Goal: Transaction & Acquisition: Obtain resource

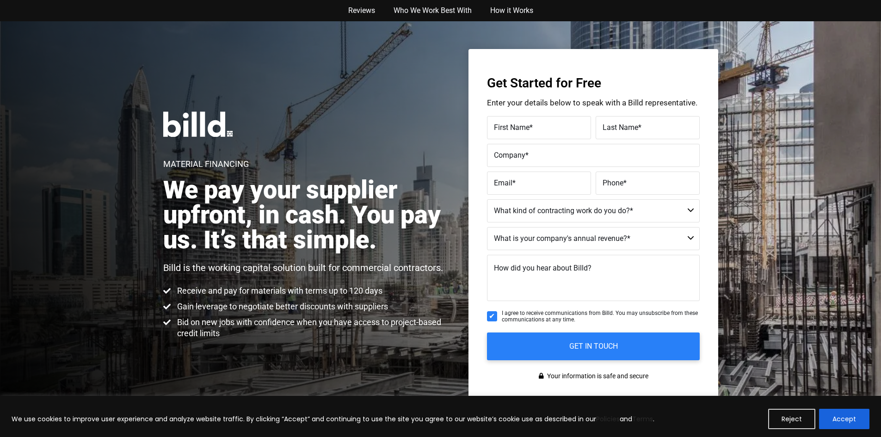
scroll to position [185, 0]
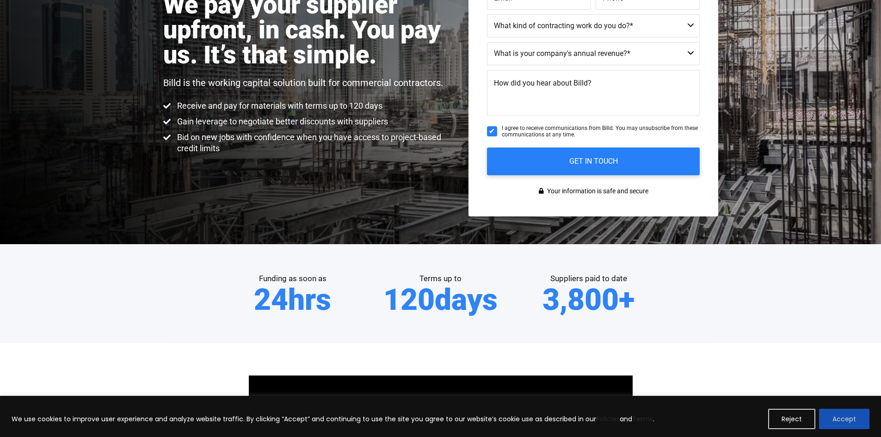
click at [835, 419] on button "Accept" at bounding box center [844, 419] width 50 height 20
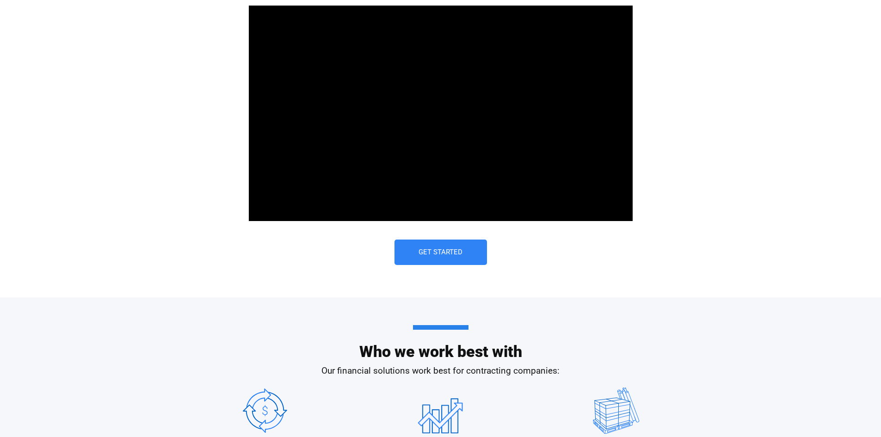
scroll to position [0, 0]
click at [426, 250] on span "Get Started" at bounding box center [440, 252] width 44 height 7
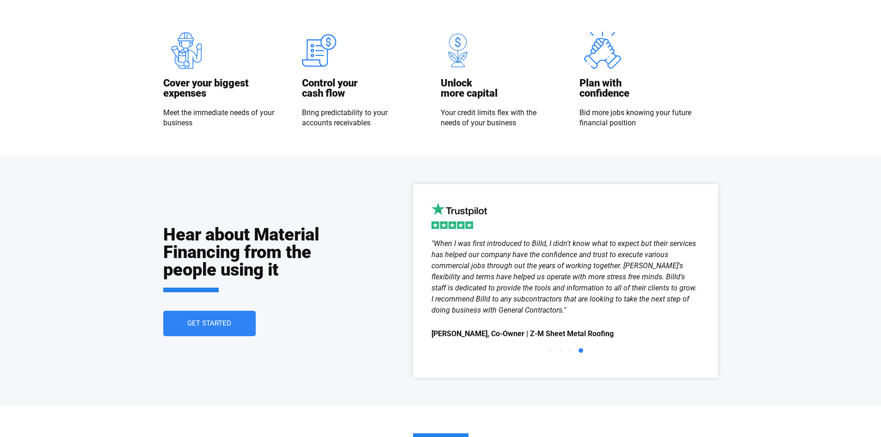
scroll to position [1202, 0]
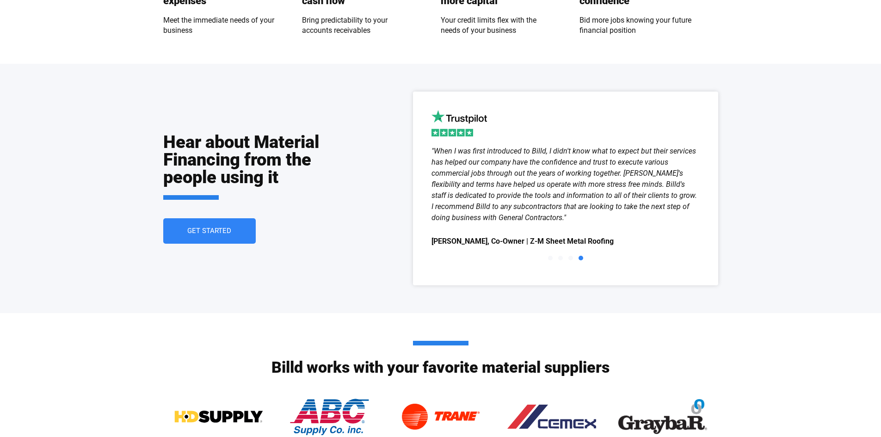
click at [580, 259] on span "Go to slide 4" at bounding box center [580, 258] width 5 height 5
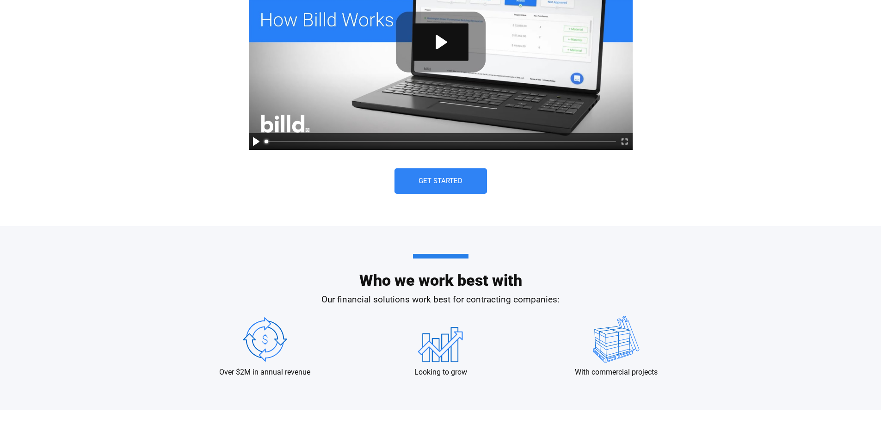
scroll to position [509, 0]
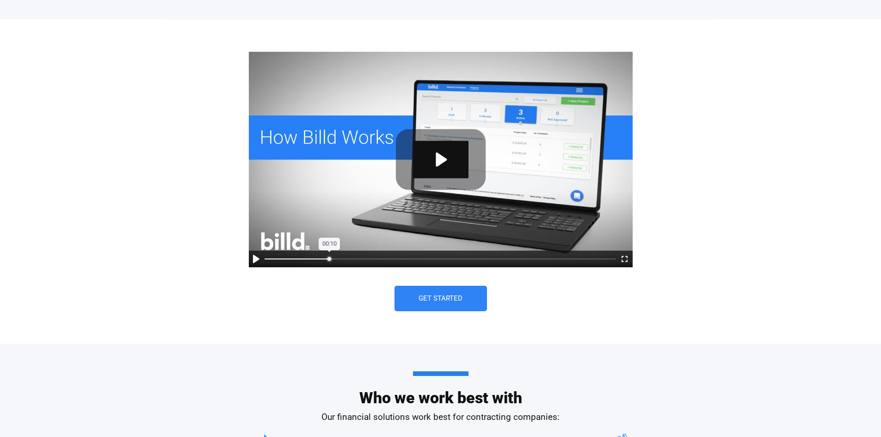
type input "18.1"
click at [329, 257] on input "Seek" at bounding box center [439, 259] width 351 height 9
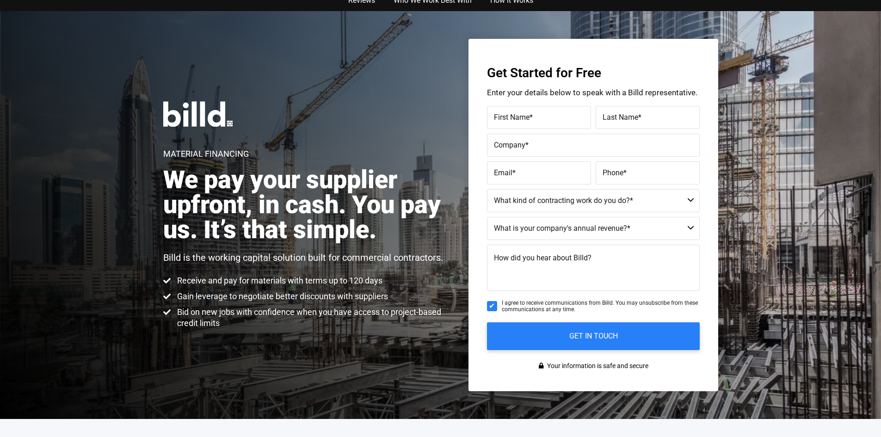
scroll to position [0, 0]
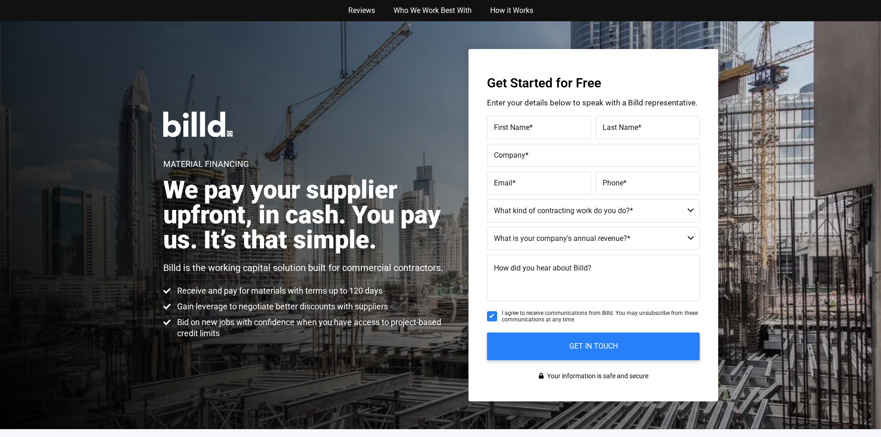
click at [190, 124] on img at bounding box center [197, 123] width 69 height 25
